Goal: Task Accomplishment & Management: Complete application form

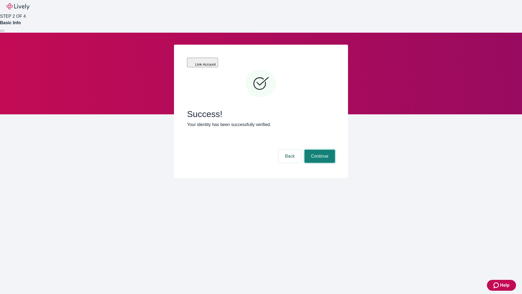
click at [319, 150] on button "Continue" at bounding box center [320, 156] width 30 height 13
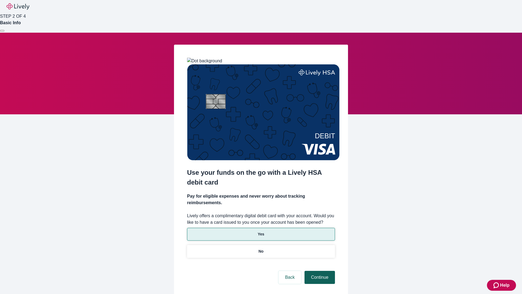
click at [261, 248] on p "No" at bounding box center [261, 251] width 5 height 6
click at [319, 271] on button "Continue" at bounding box center [320, 277] width 30 height 13
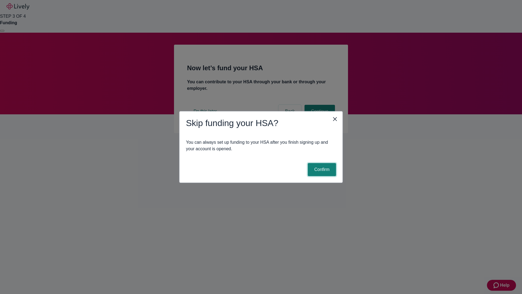
click at [321, 169] on button "Confirm" at bounding box center [322, 169] width 28 height 13
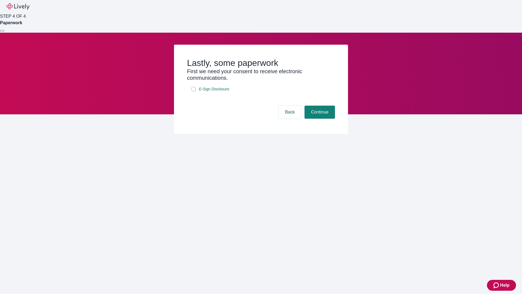
click at [194, 91] on input "E-Sign Disclosure" at bounding box center [194, 89] width 4 height 4
checkbox input "true"
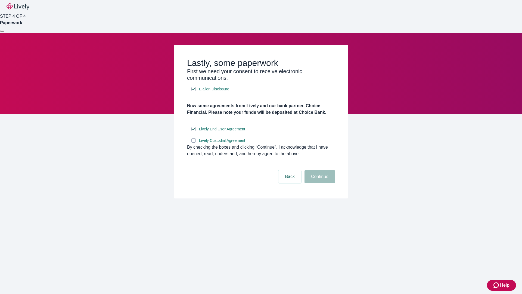
click at [194, 143] on input "Lively Custodial Agreement" at bounding box center [194, 140] width 4 height 4
checkbox input "true"
click at [319, 183] on button "Continue" at bounding box center [320, 176] width 30 height 13
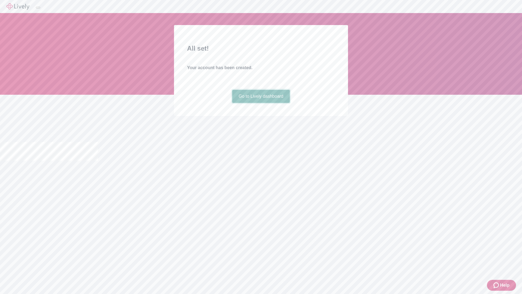
click at [261, 103] on link "Go to Lively dashboard" at bounding box center [261, 96] width 58 height 13
